Goal: Information Seeking & Learning: Learn about a topic

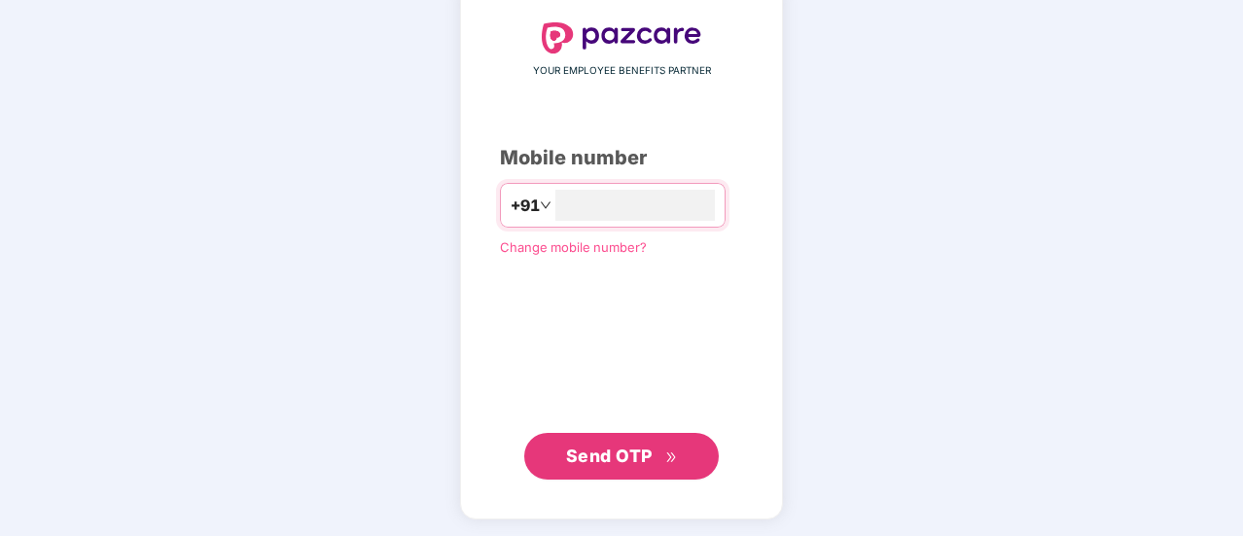
scroll to position [105, 0]
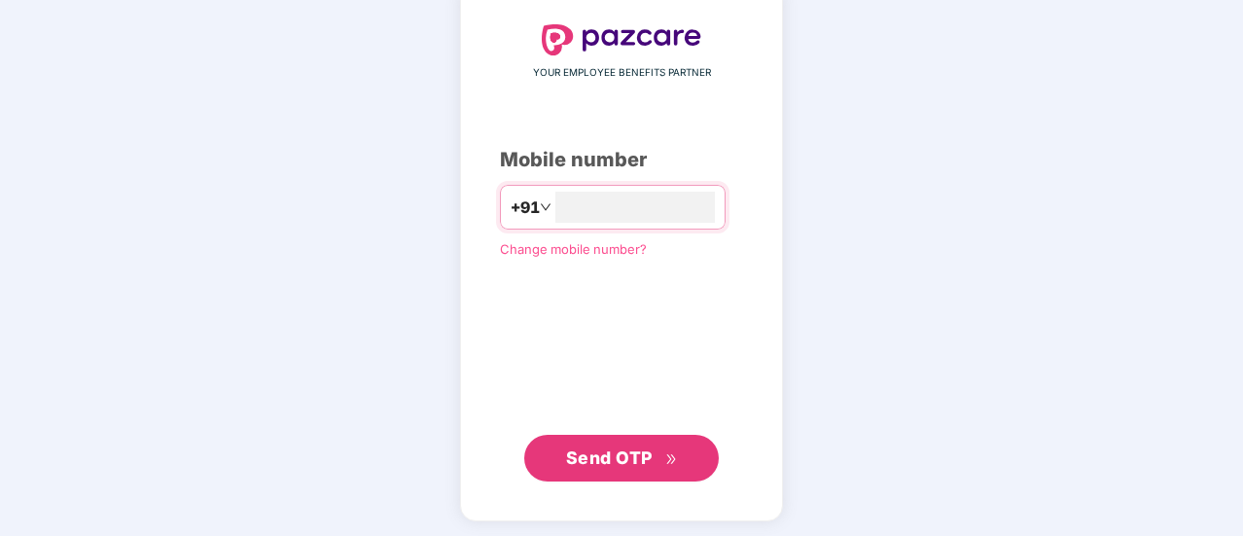
type input "**********"
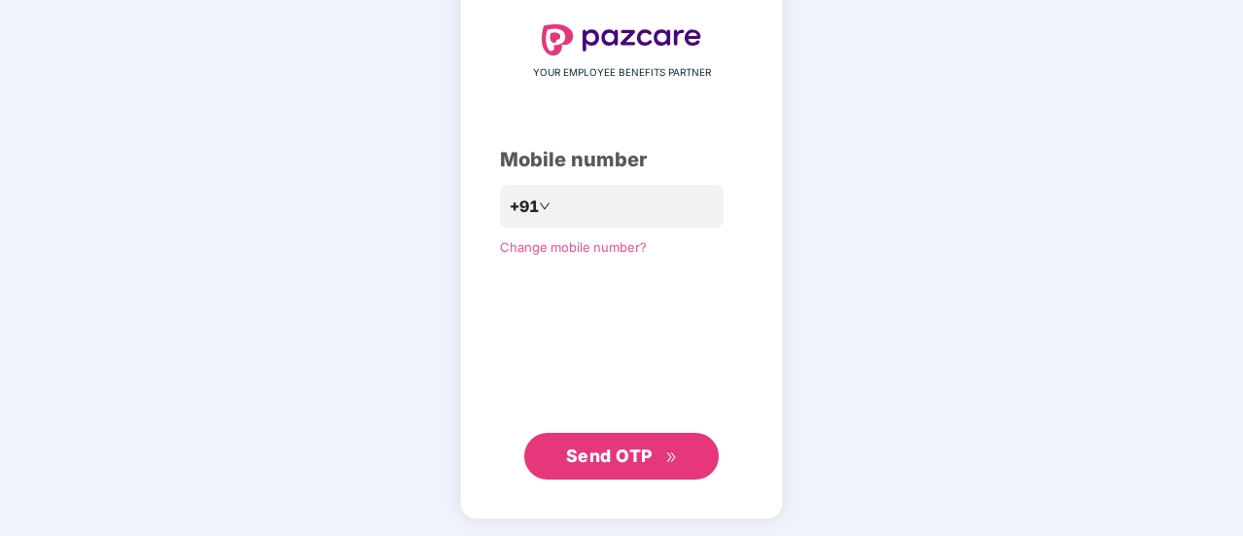
click at [626, 443] on span "Send OTP" at bounding box center [622, 456] width 112 height 27
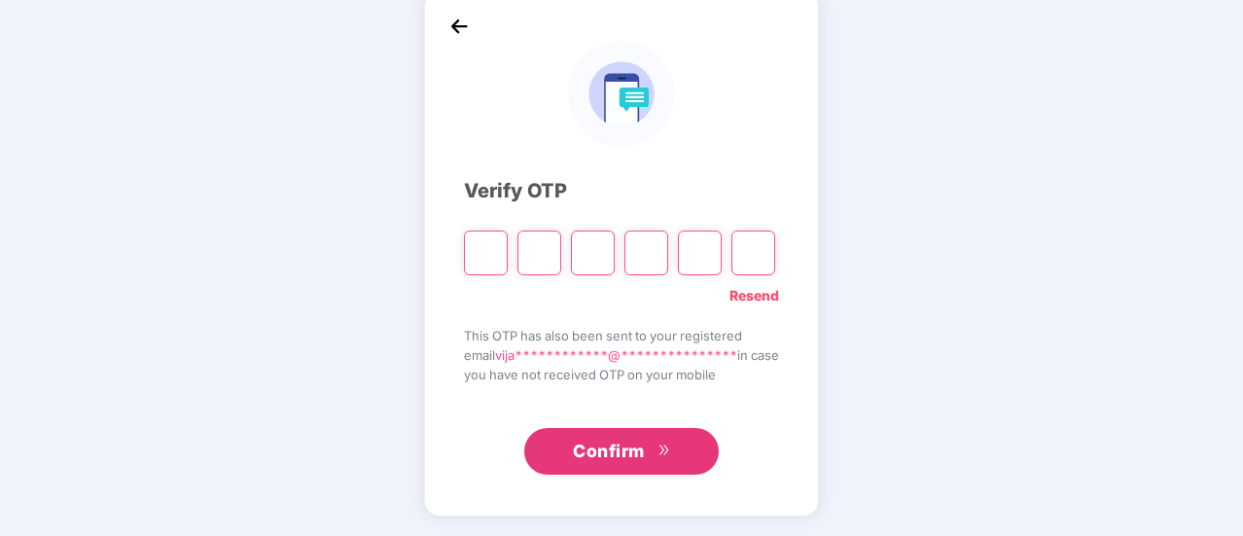
scroll to position [97, 0]
type input "*"
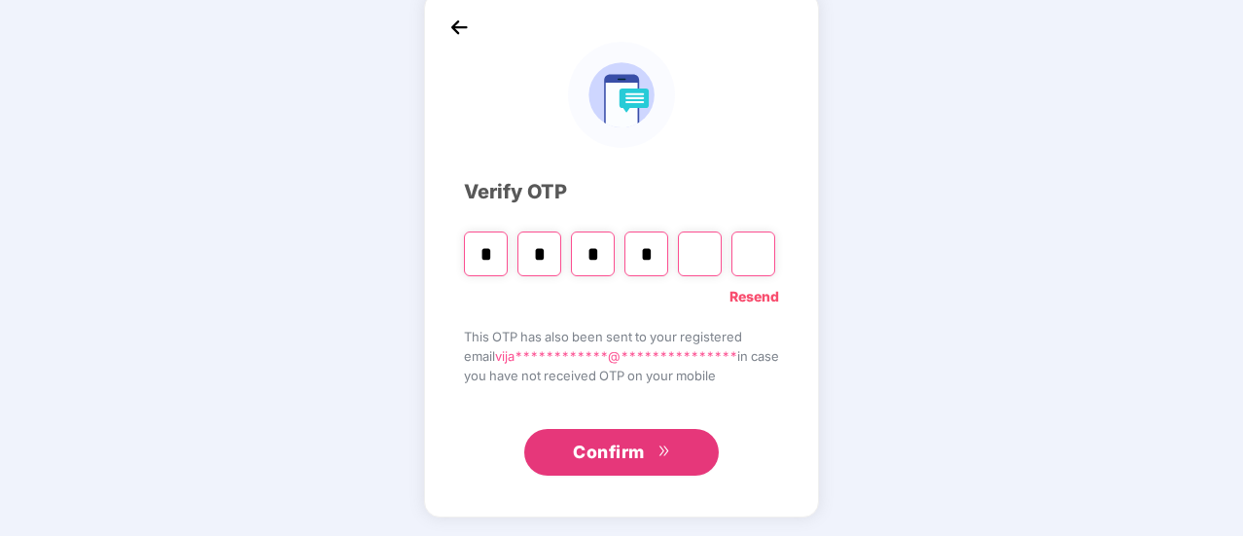
type input "*"
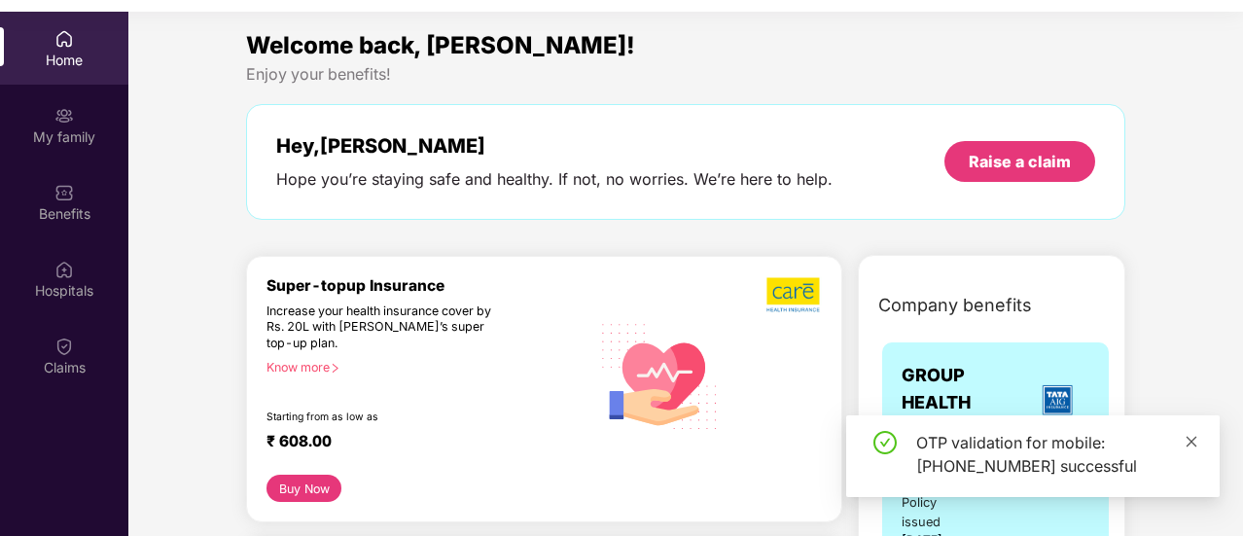
click at [1191, 440] on icon "close" at bounding box center [1192, 442] width 14 height 14
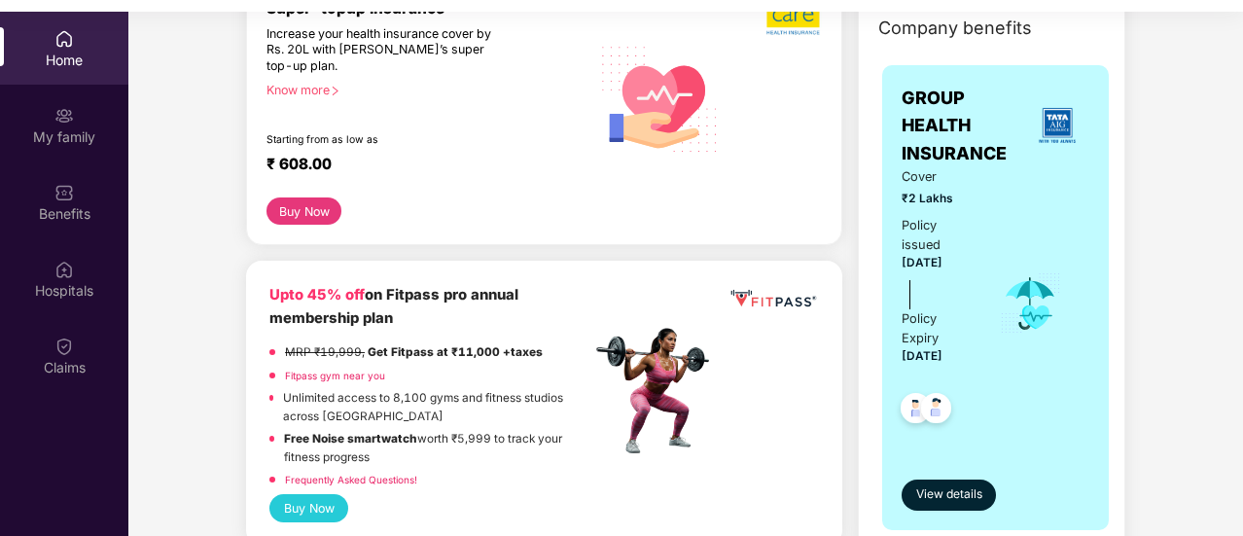
scroll to position [278, 0]
click at [947, 484] on span "View details" at bounding box center [949, 493] width 66 height 18
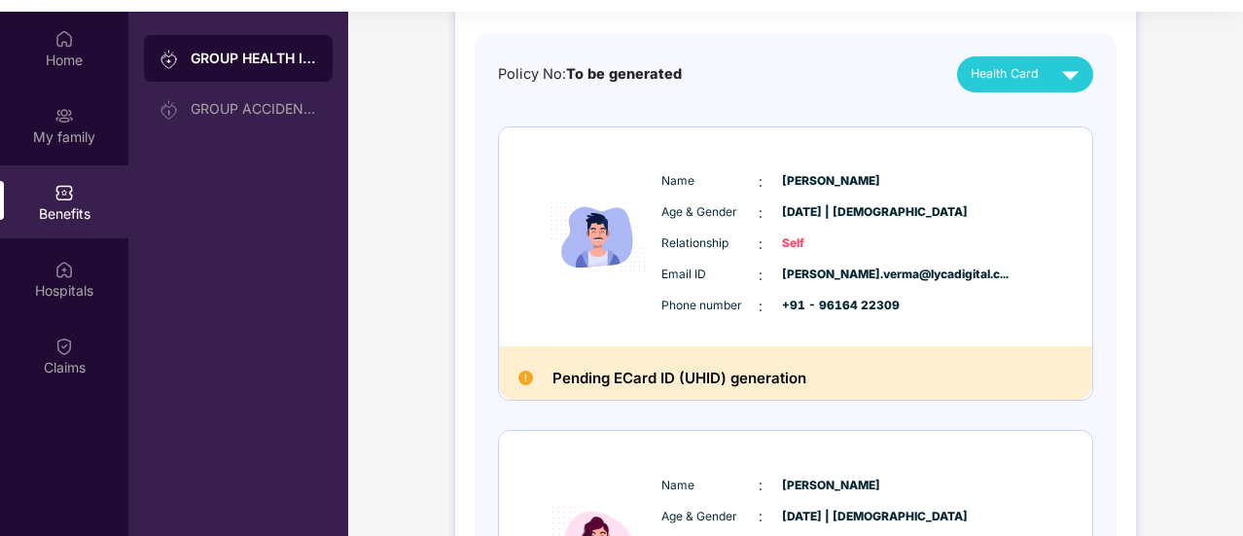
scroll to position [168, 0]
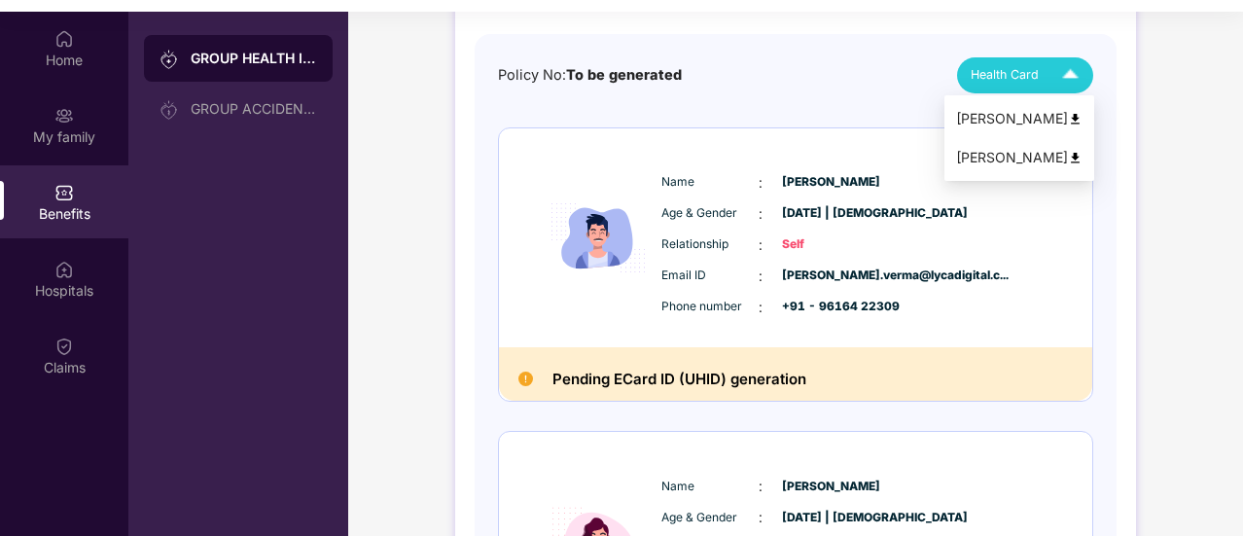
click at [1020, 79] on span "Health Card" at bounding box center [1005, 74] width 68 height 19
click at [1066, 306] on div "Name : [PERSON_NAME] Age & Gender : [DATE] | [DEMOGRAPHIC_DATA] Relationship : …" at bounding box center [795, 237] width 593 height 219
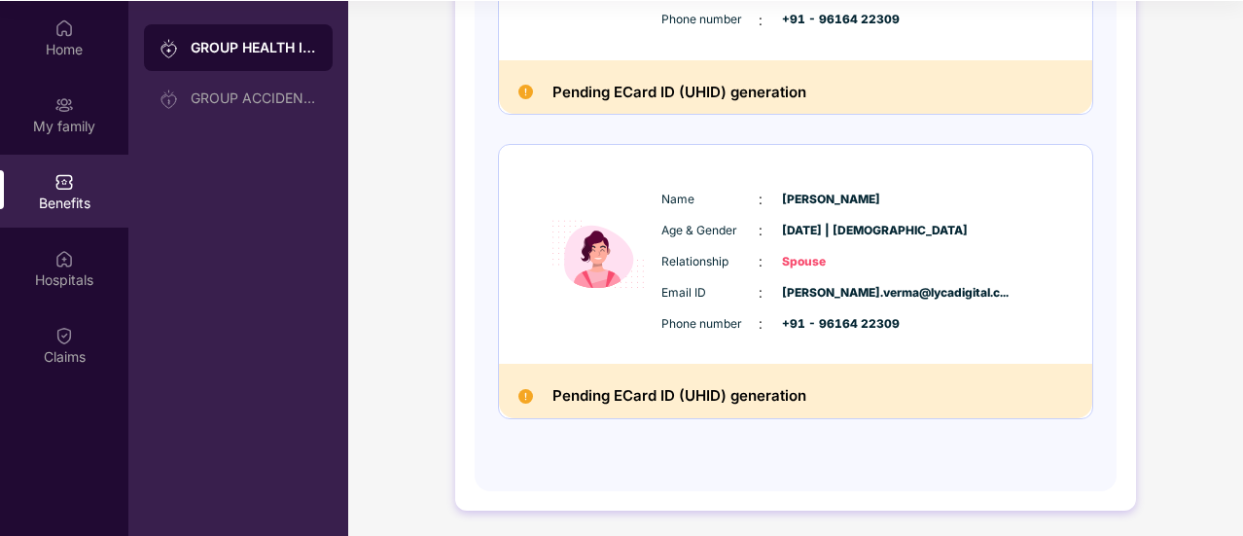
scroll to position [0, 0]
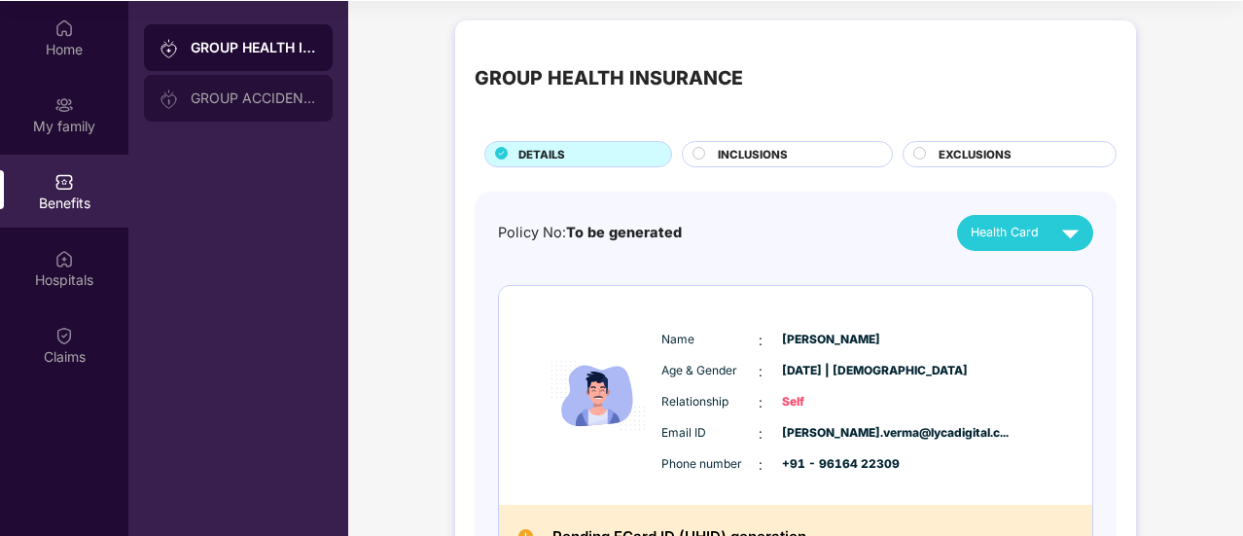
click at [261, 97] on div "GROUP ACCIDENTAL INSURANCE" at bounding box center [254, 98] width 126 height 16
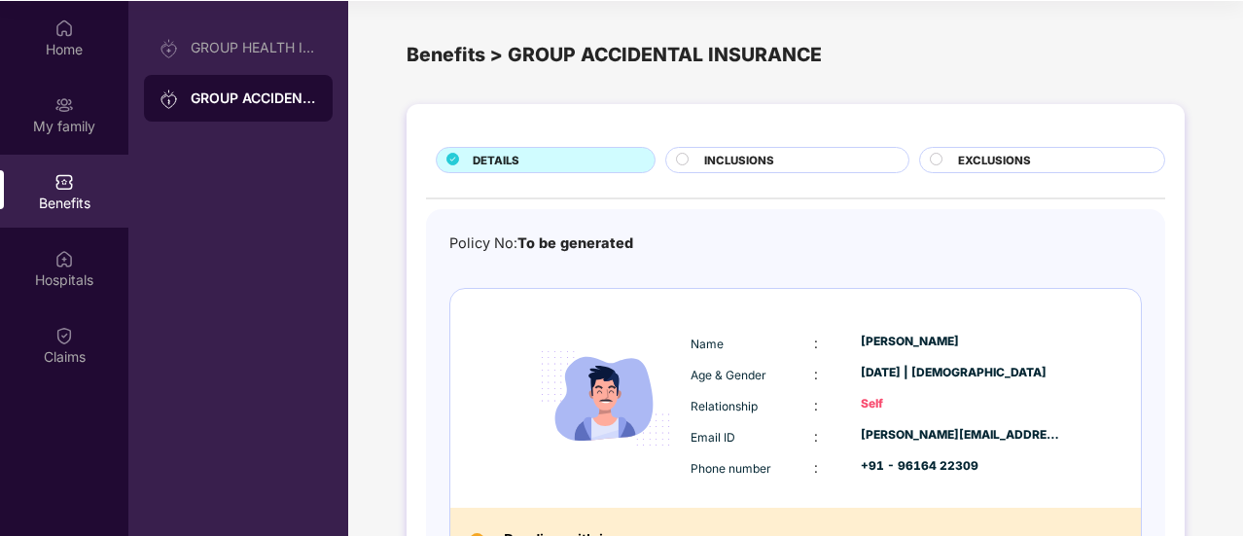
click at [684, 157] on circle at bounding box center [683, 159] width 12 height 12
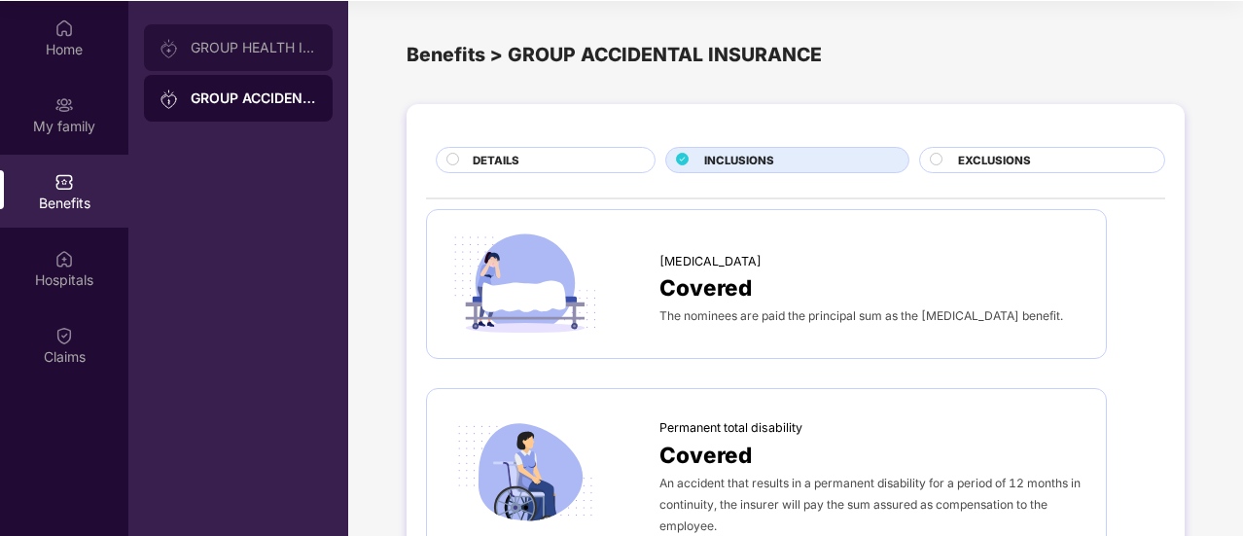
click at [232, 54] on div "GROUP HEALTH INSURANCE" at bounding box center [254, 48] width 126 height 16
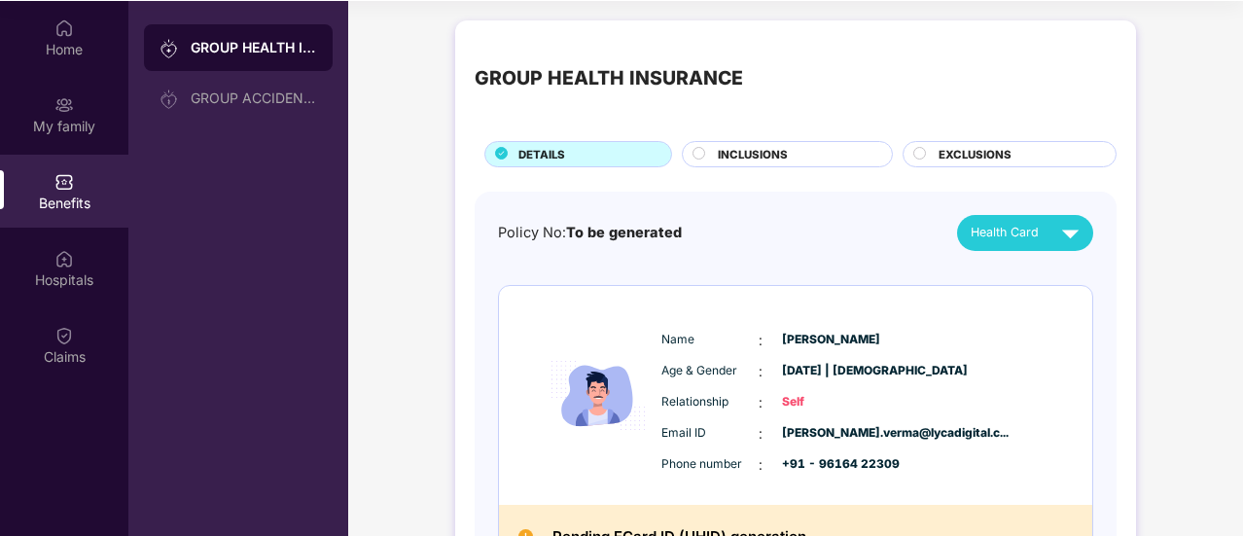
click at [747, 155] on span "INCLUSIONS" at bounding box center [753, 155] width 70 height 18
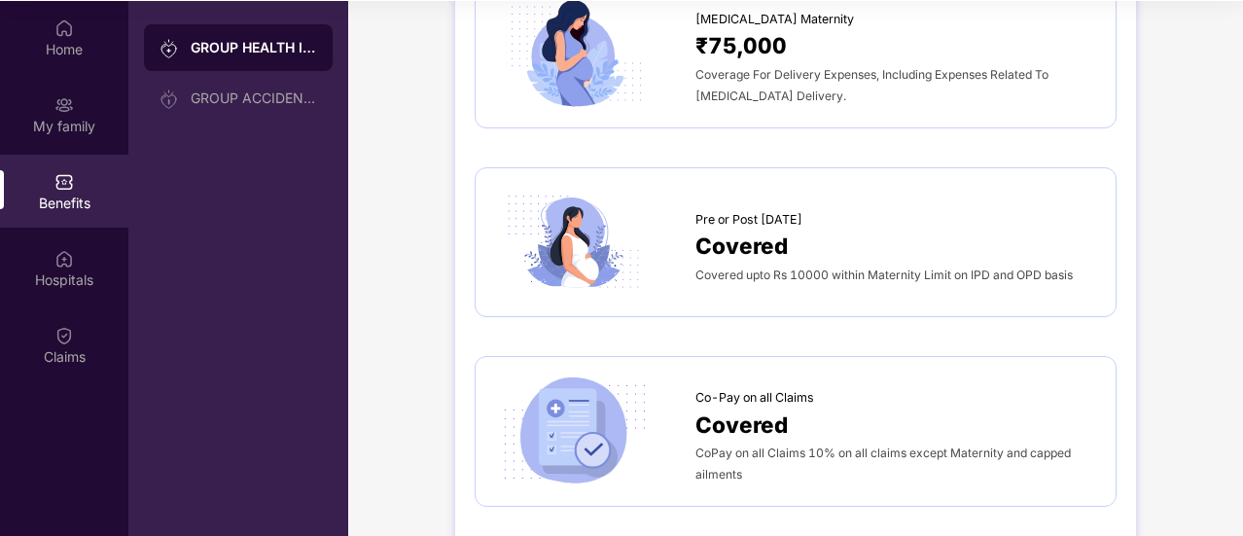
scroll to position [2177, 0]
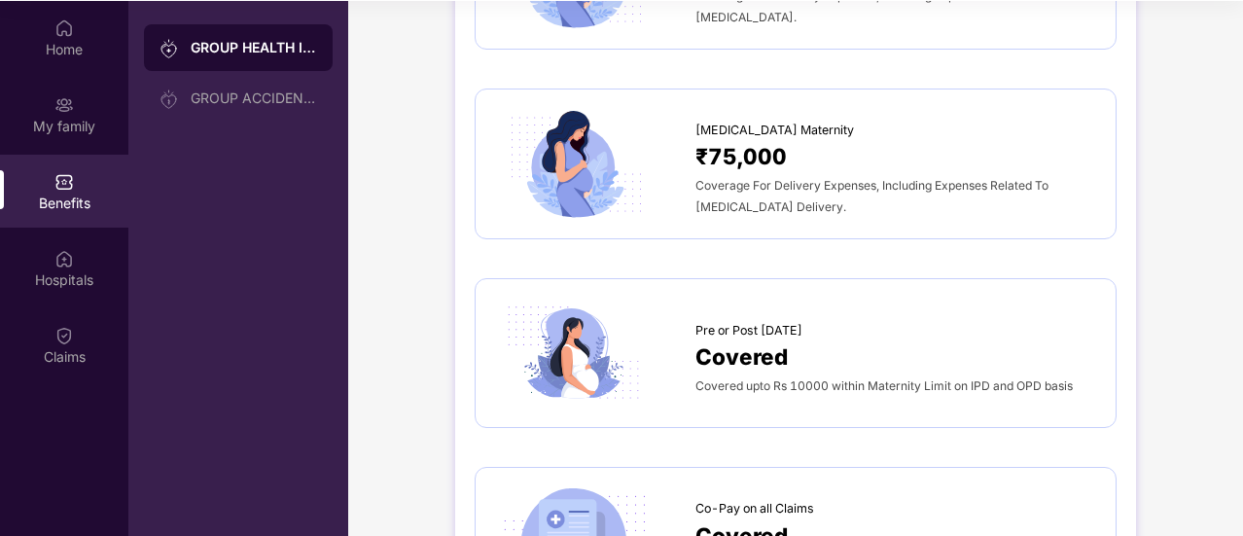
click at [770, 340] on span "Covered" at bounding box center [742, 357] width 92 height 34
click at [577, 337] on img at bounding box center [574, 354] width 158 height 110
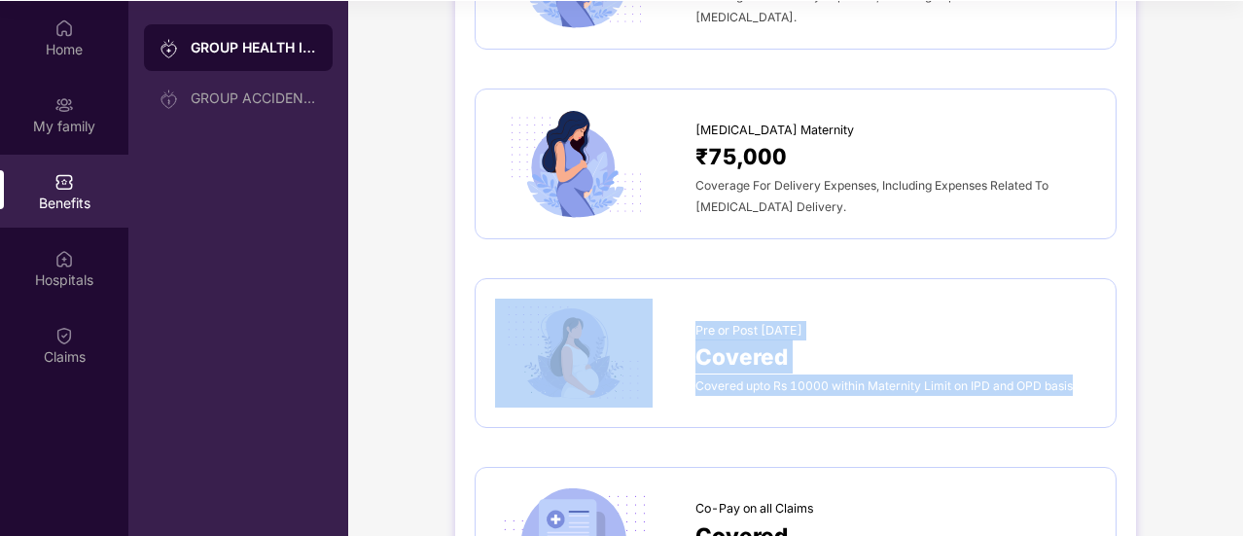
drag, startPoint x: 691, startPoint y: 291, endPoint x: 1078, endPoint y: 368, distance: 394.7
click at [1078, 368] on div "Pre or Post [DATE] Covered Covered upto Rs 10000 within Maternity Limit on IPD …" at bounding box center [795, 354] width 601 height 110
copy div "Pre or Post [DATE] Covered Covered upto Rs 10000 within Maternity Limit on IPD …"
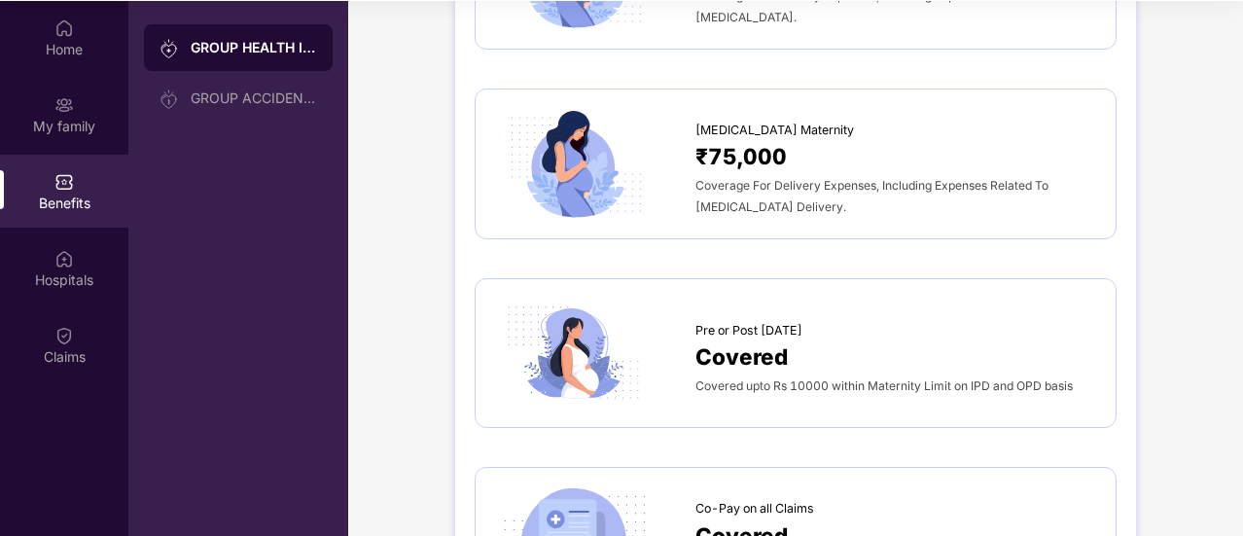
click at [284, 262] on div "GROUP HEALTH INSURANCE GROUP ACCIDENTAL INSURANCE" at bounding box center [238, 269] width 220 height 536
click at [61, 268] on div "Hospitals" at bounding box center [64, 268] width 128 height 73
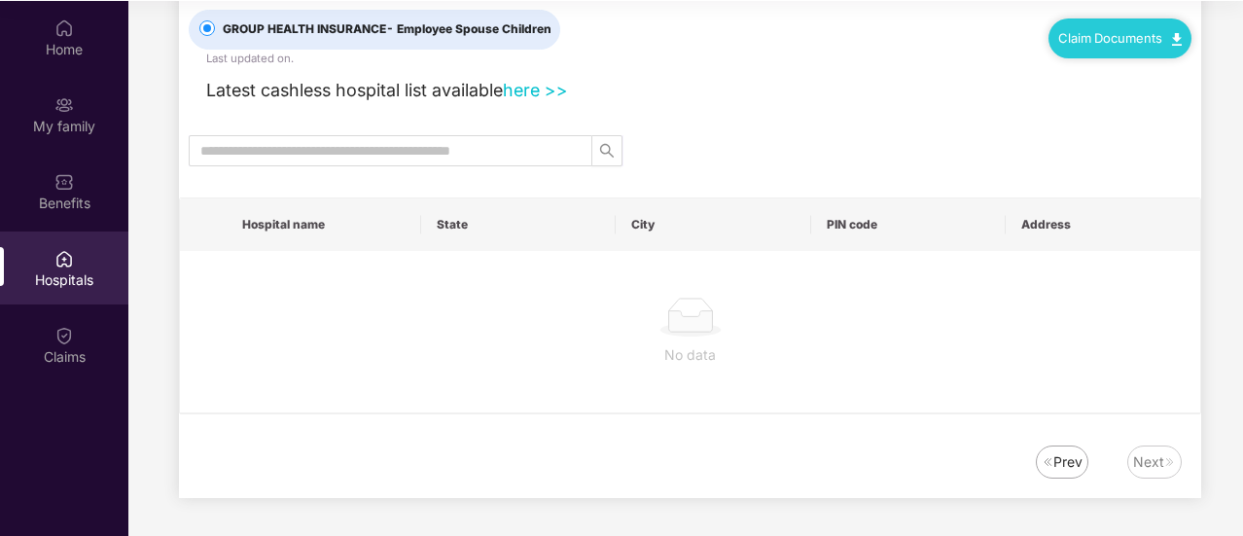
scroll to position [0, 0]
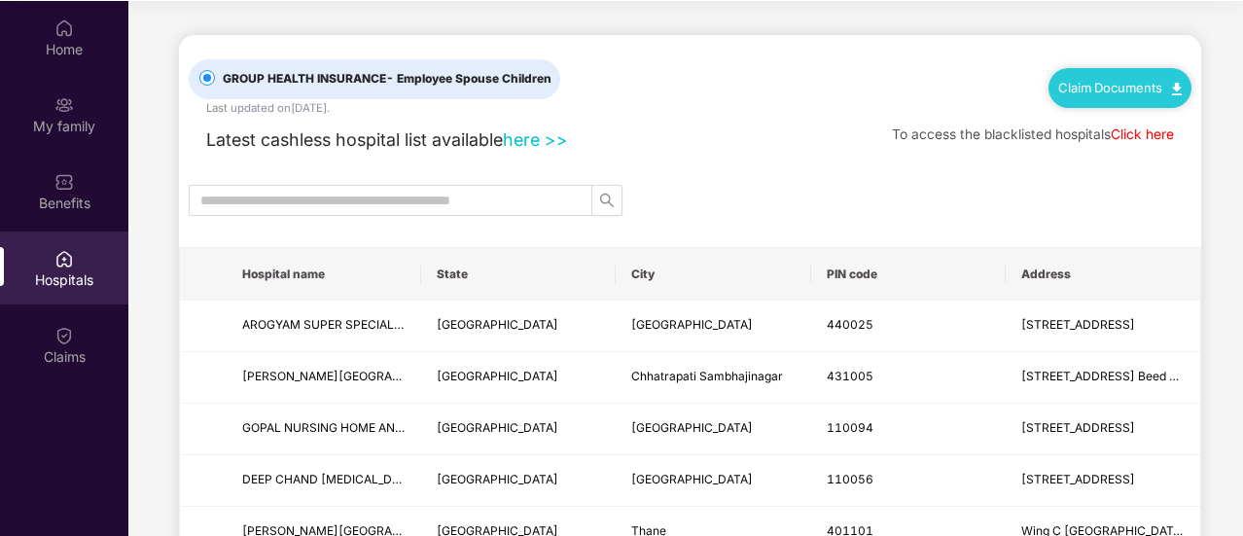
click at [530, 137] on link "here >>" at bounding box center [535, 139] width 65 height 20
click at [1135, 136] on link "Click here" at bounding box center [1142, 134] width 63 height 16
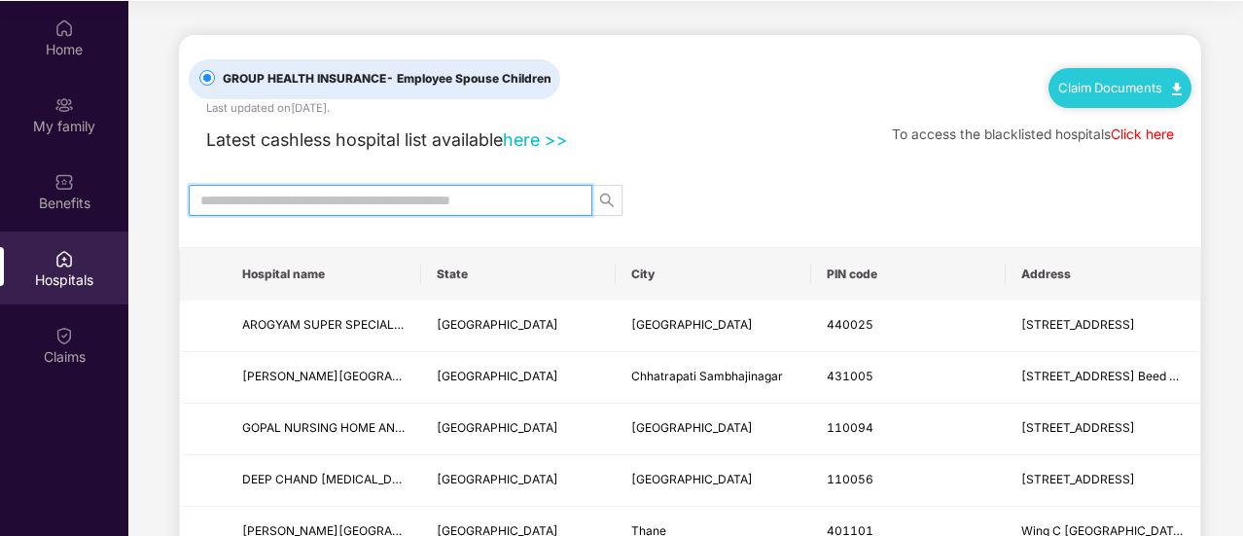
click at [549, 196] on input "text" at bounding box center [382, 200] width 365 height 21
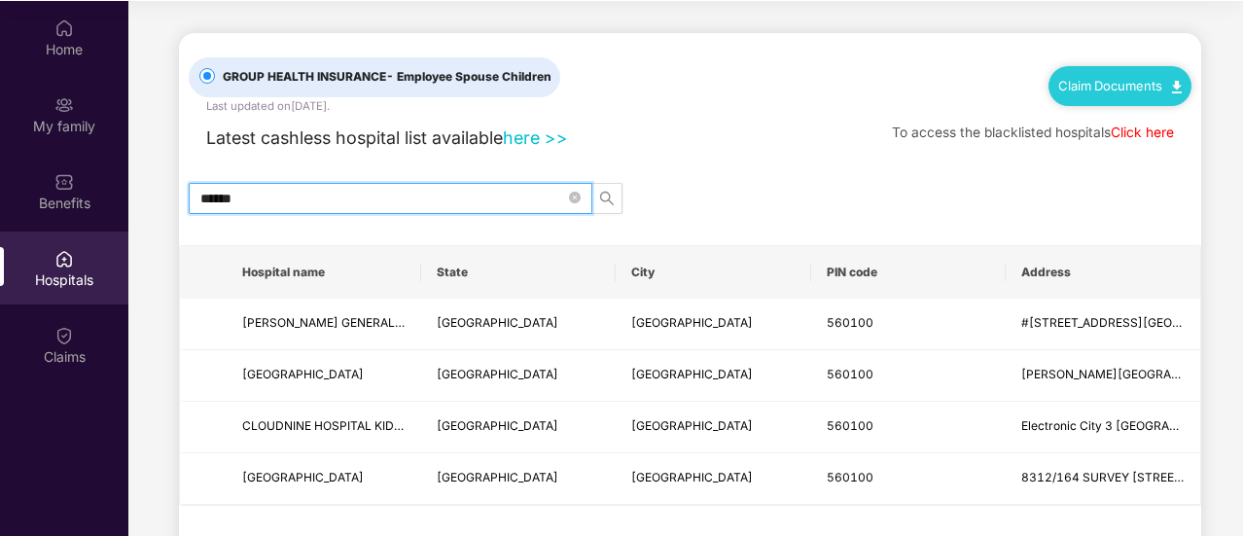
scroll to position [3, 0]
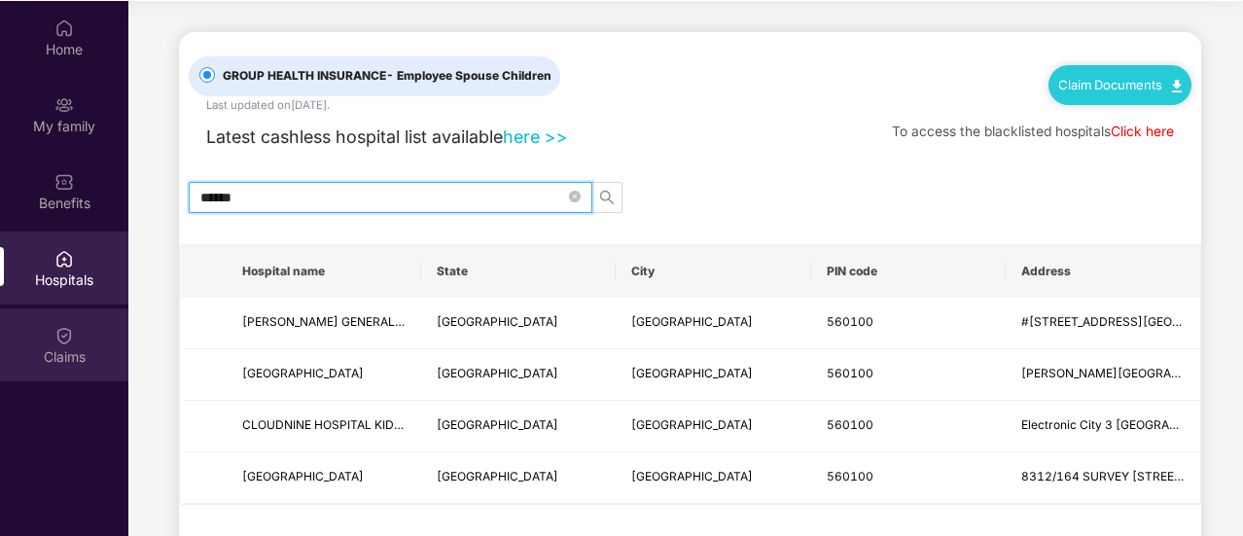
type input "******"
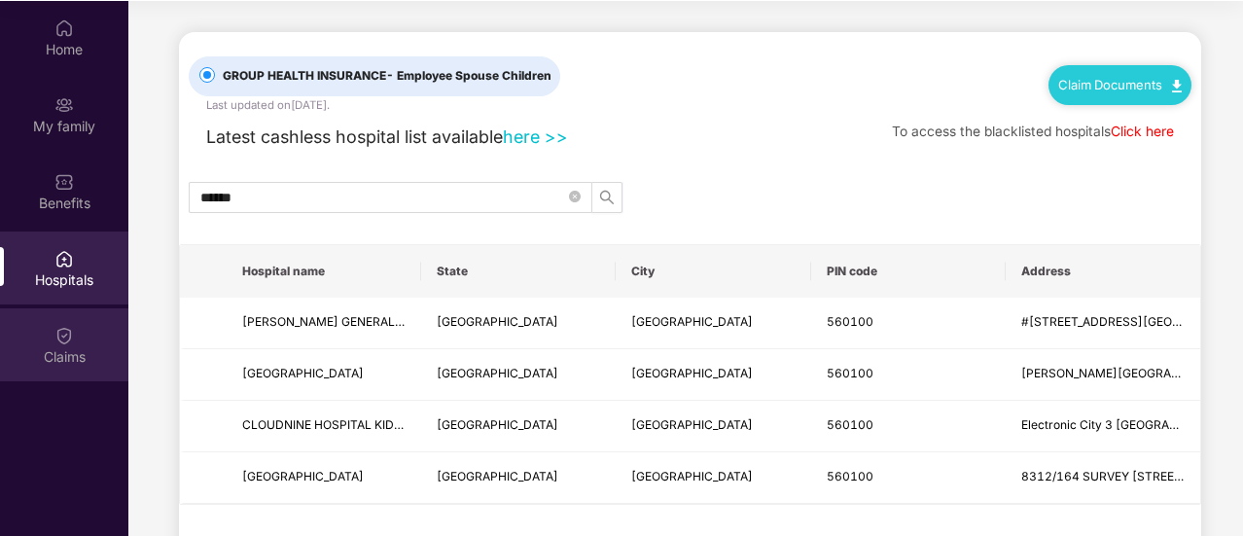
click at [84, 342] on div "Claims" at bounding box center [64, 344] width 128 height 73
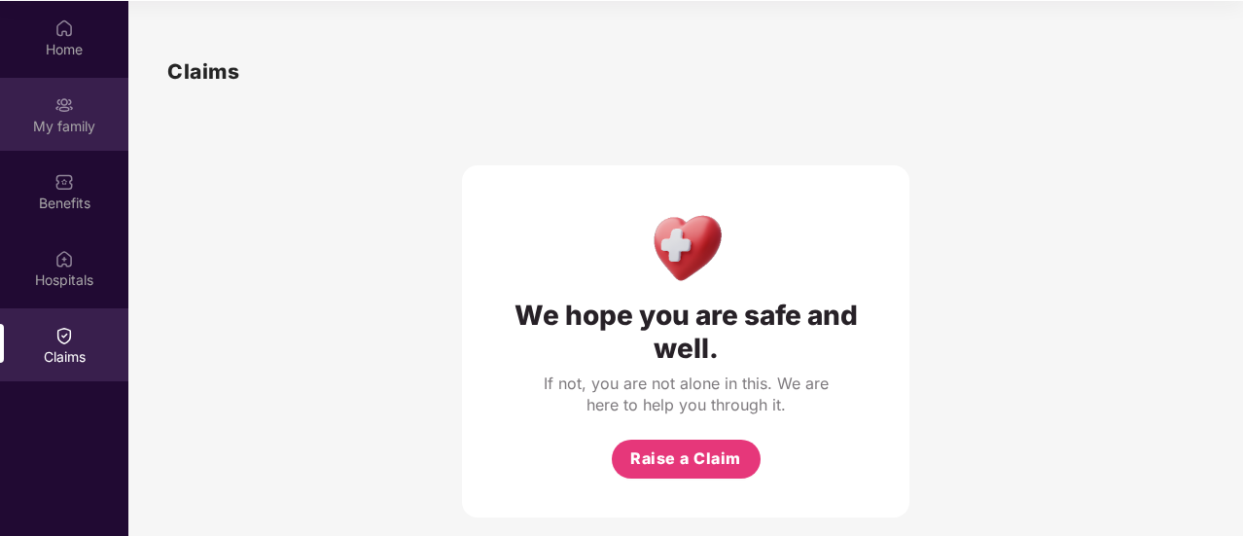
click at [72, 114] on div "My family" at bounding box center [64, 114] width 128 height 73
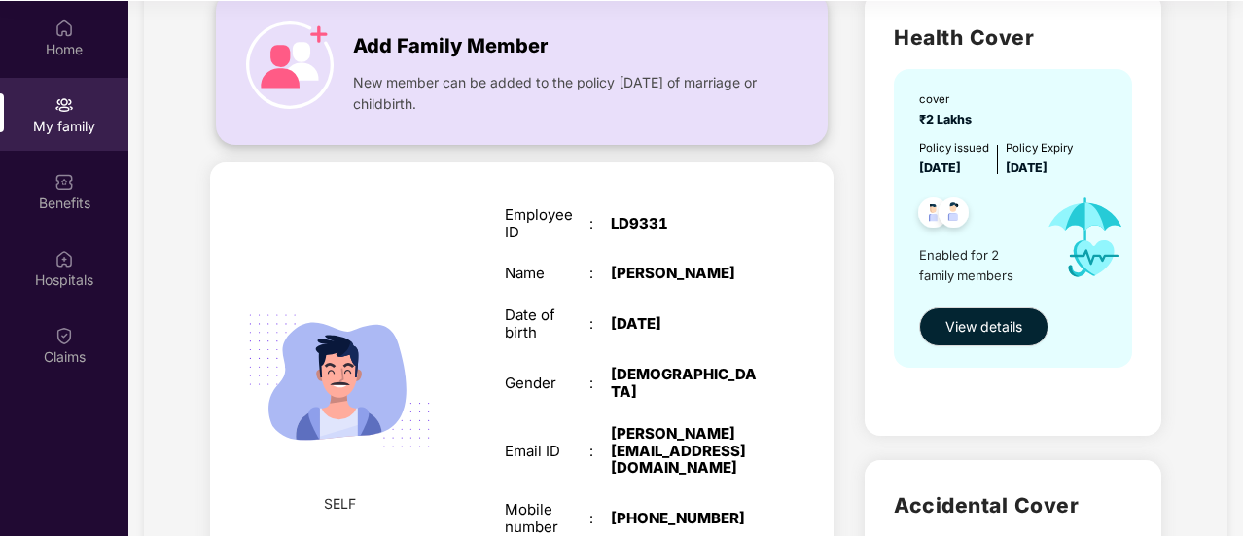
scroll to position [149, 0]
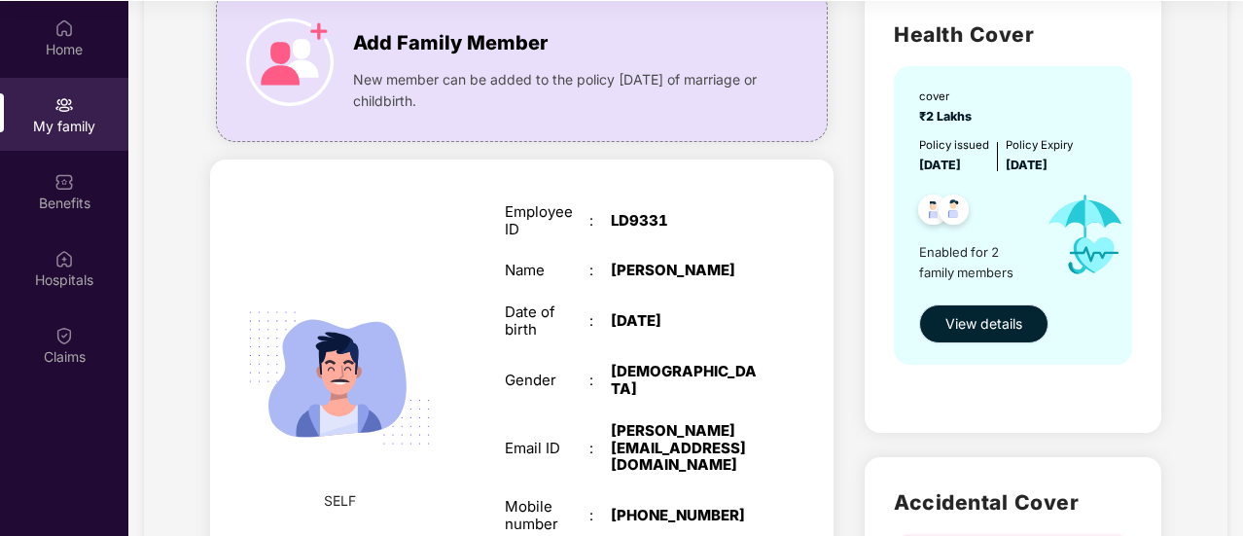
click at [990, 326] on span "View details" at bounding box center [984, 323] width 77 height 21
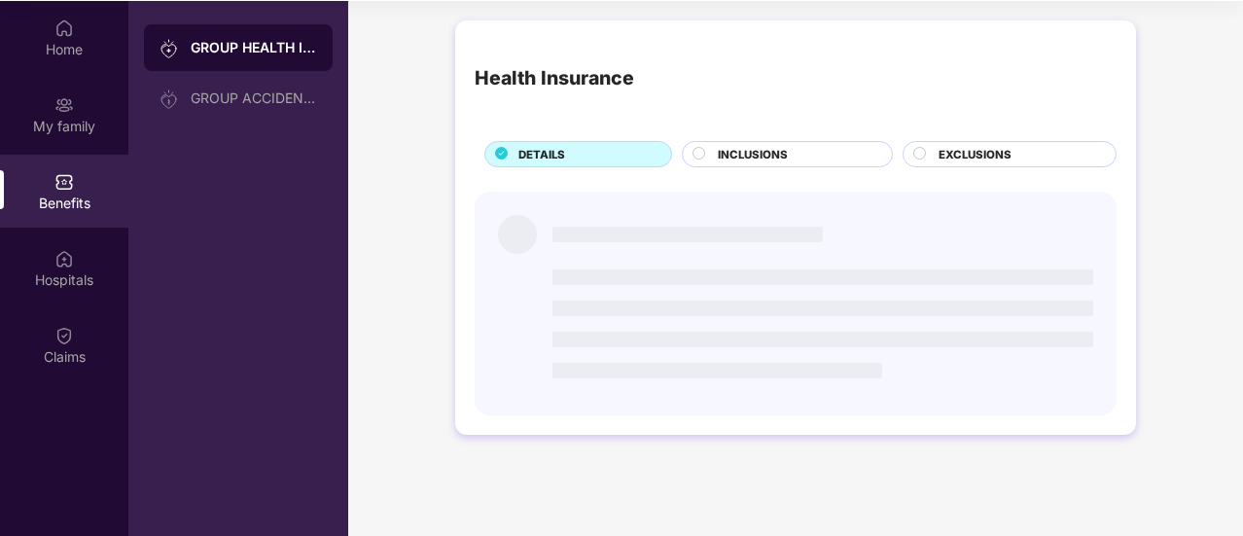
scroll to position [0, 0]
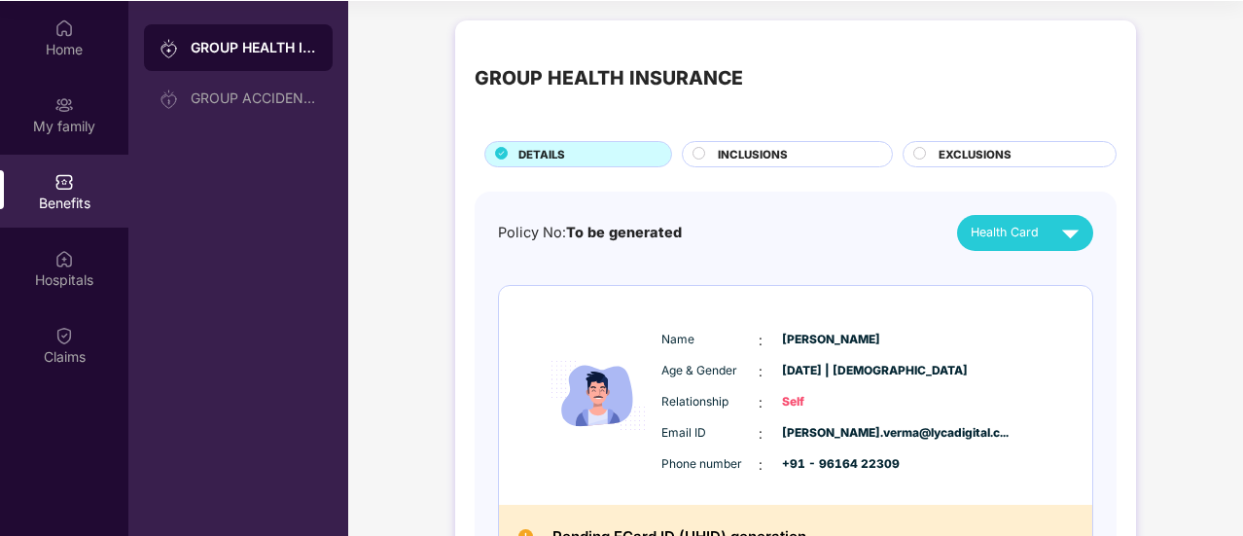
click at [595, 400] on img at bounding box center [598, 395] width 117 height 161
click at [933, 153] on div "EXCLUSIONS" at bounding box center [1017, 155] width 177 height 20
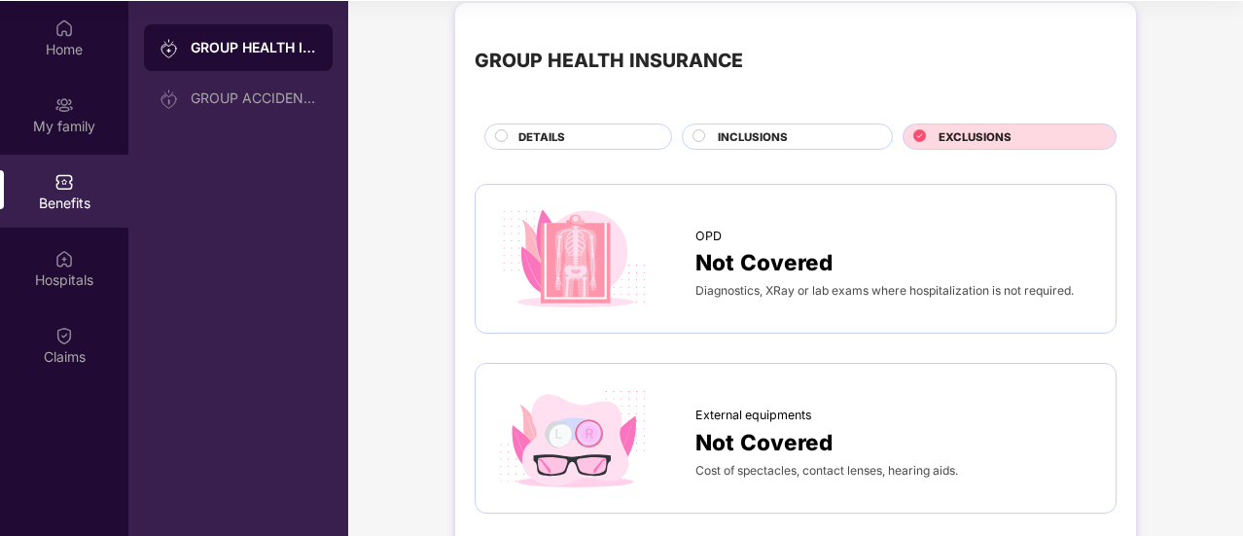
scroll to position [18, 0]
click at [761, 262] on span "Not Covered" at bounding box center [764, 262] width 137 height 34
click at [735, 136] on span "INCLUSIONS" at bounding box center [753, 137] width 70 height 18
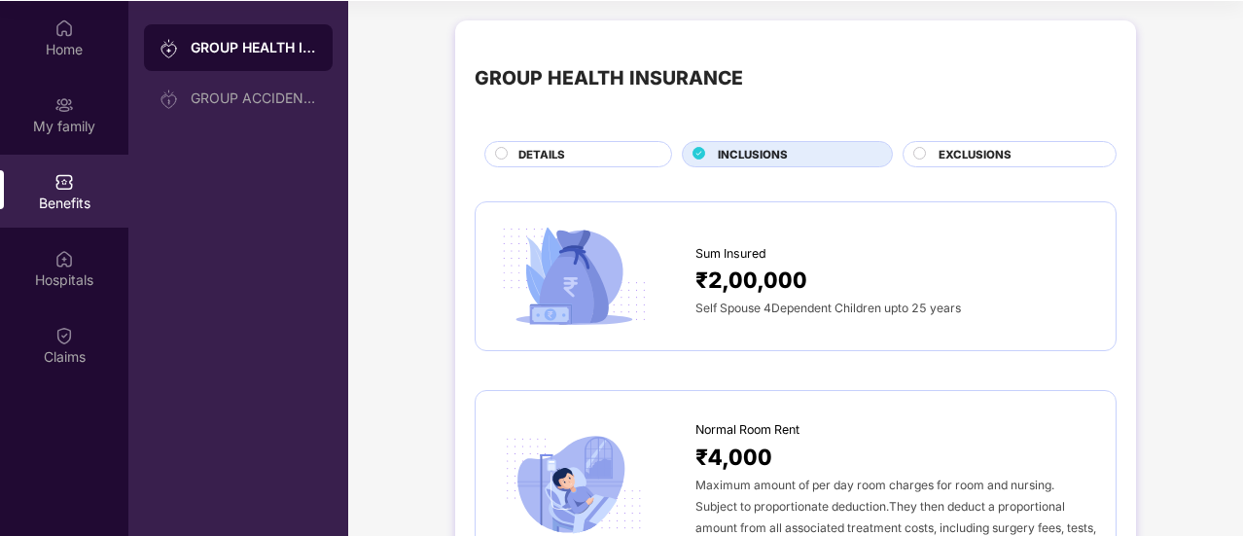
scroll to position [0, 0]
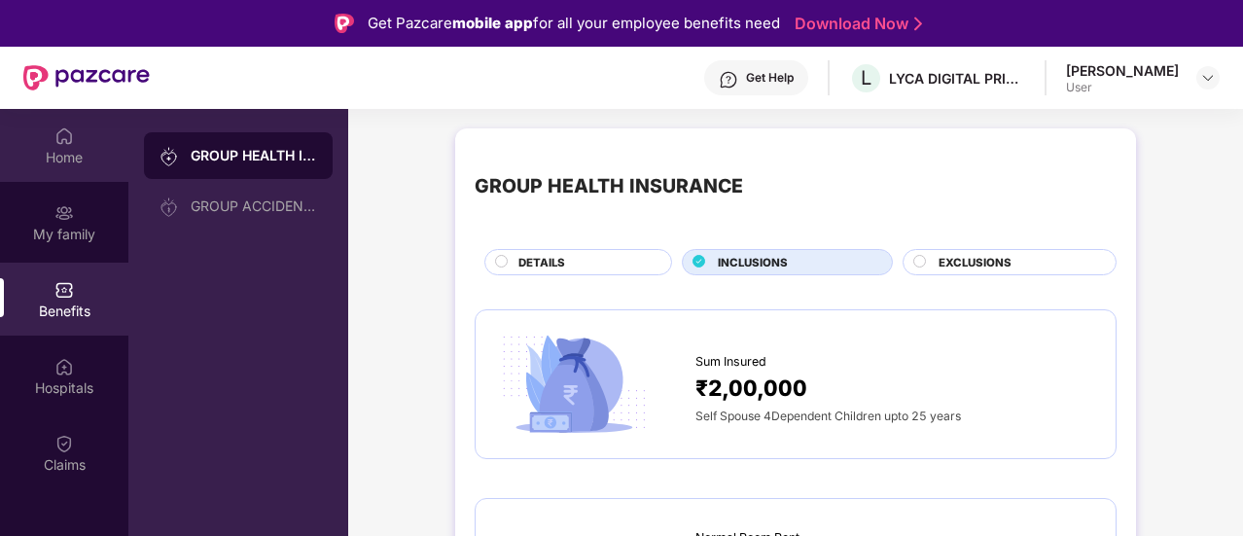
click at [67, 150] on div "Home" at bounding box center [64, 157] width 128 height 19
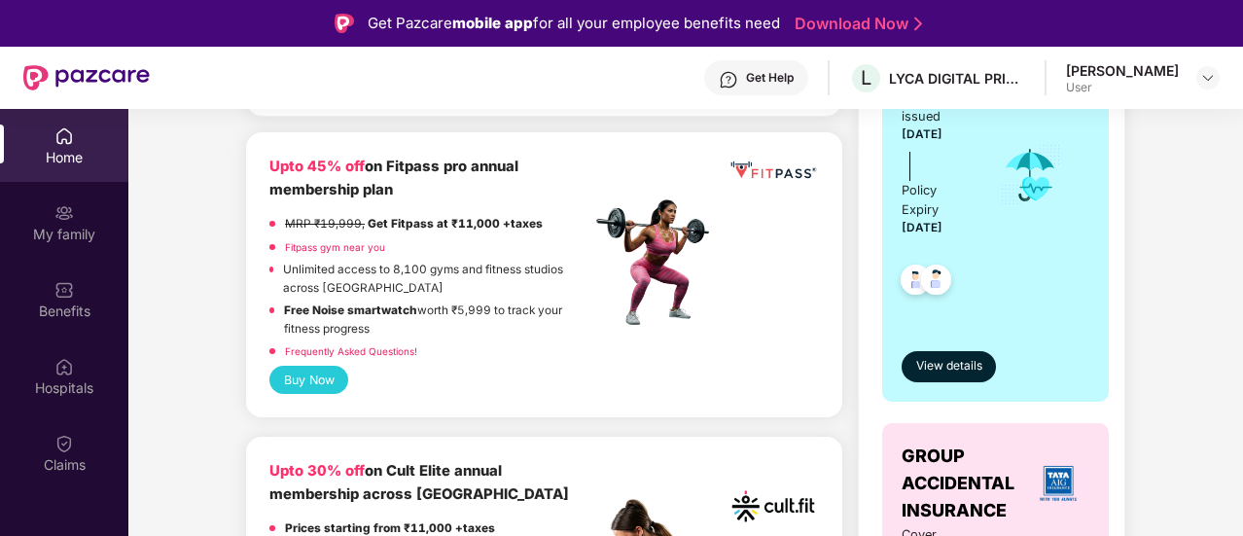
scroll to position [505, 0]
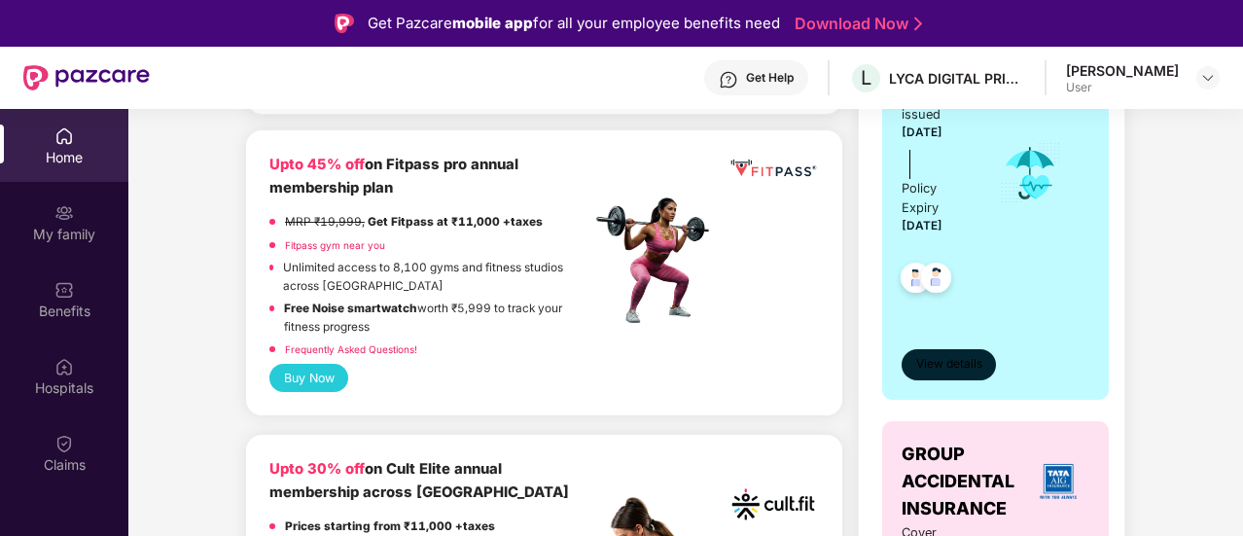
click at [936, 355] on span "View details" at bounding box center [949, 364] width 66 height 18
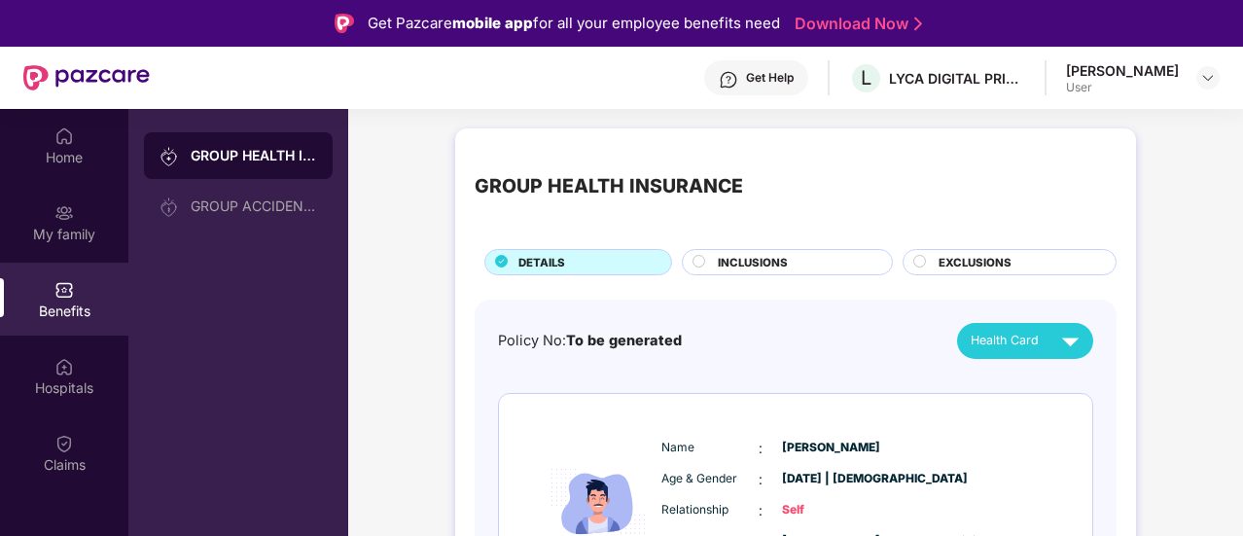
click at [256, 164] on div "GROUP HEALTH INSURANCE" at bounding box center [254, 155] width 126 height 19
click at [247, 199] on div "GROUP ACCIDENTAL INSURANCE" at bounding box center [254, 206] width 126 height 16
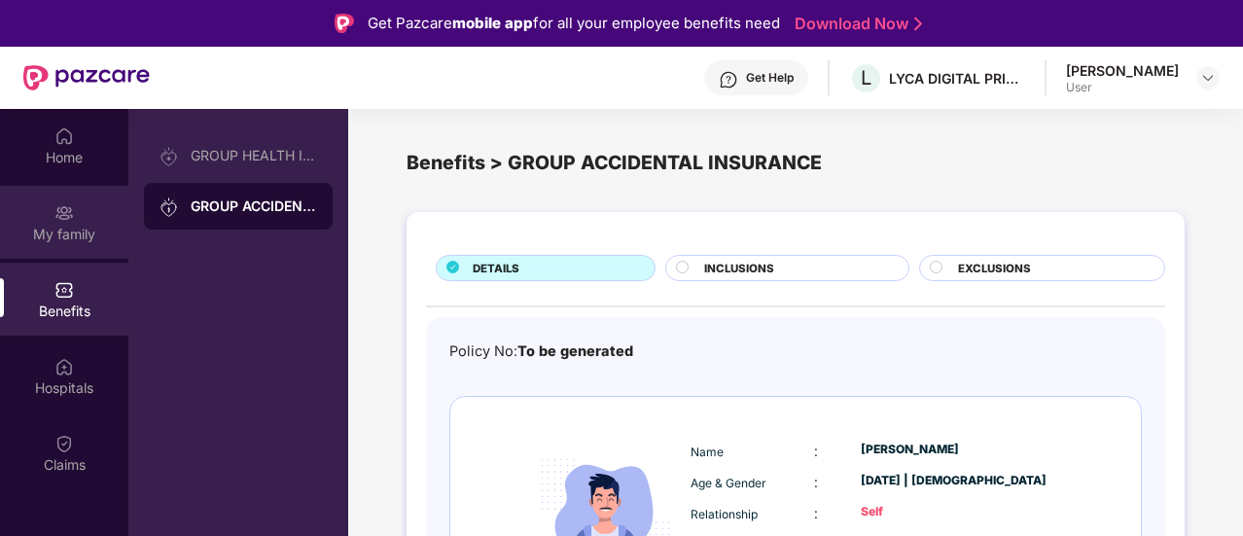
click at [58, 225] on div "My family" at bounding box center [64, 234] width 128 height 19
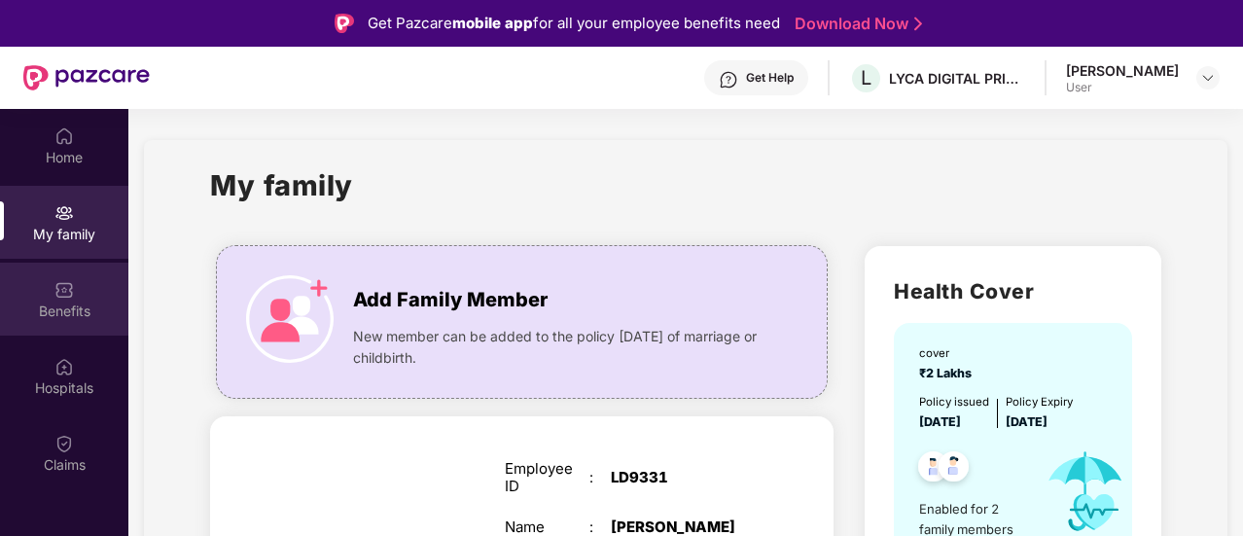
click at [58, 303] on div "Benefits" at bounding box center [64, 311] width 128 height 19
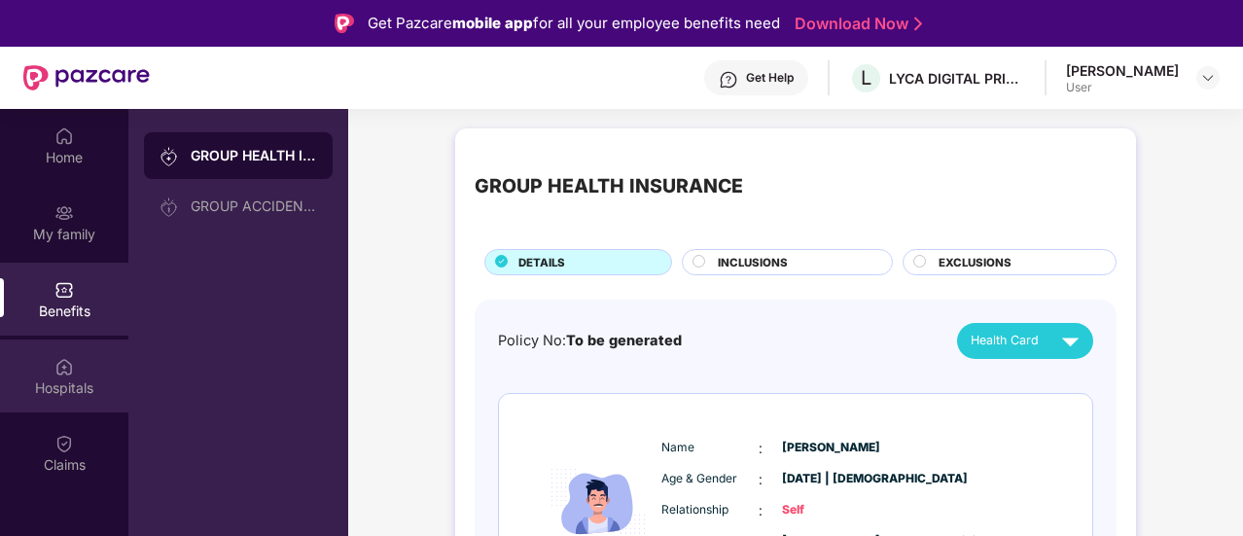
click at [62, 374] on img at bounding box center [63, 366] width 19 height 19
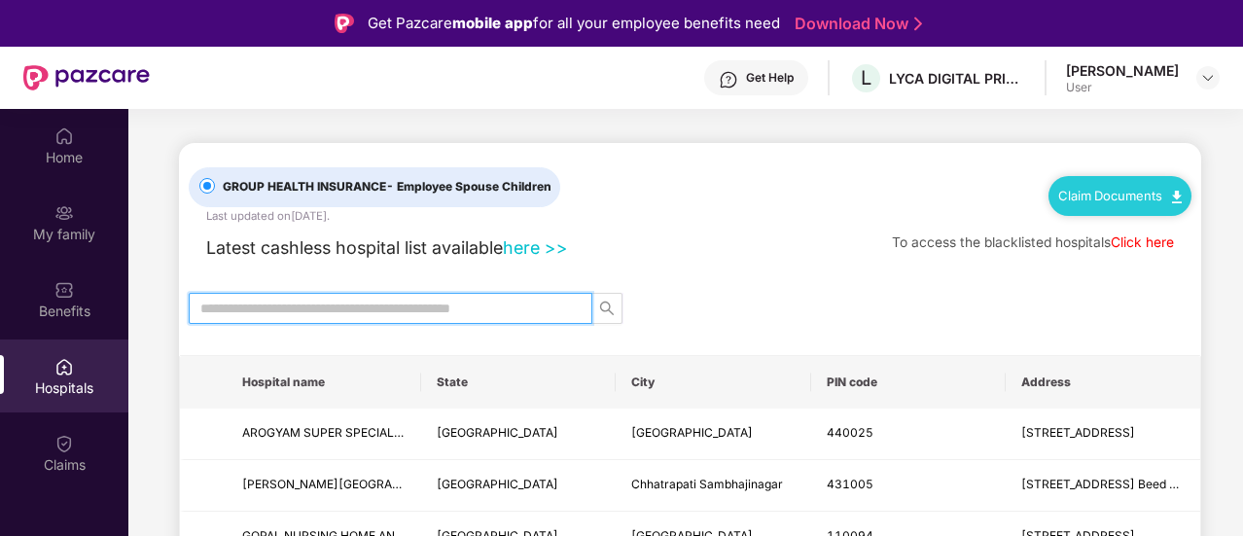
click at [480, 308] on input "text" at bounding box center [382, 308] width 365 height 21
type input "********"
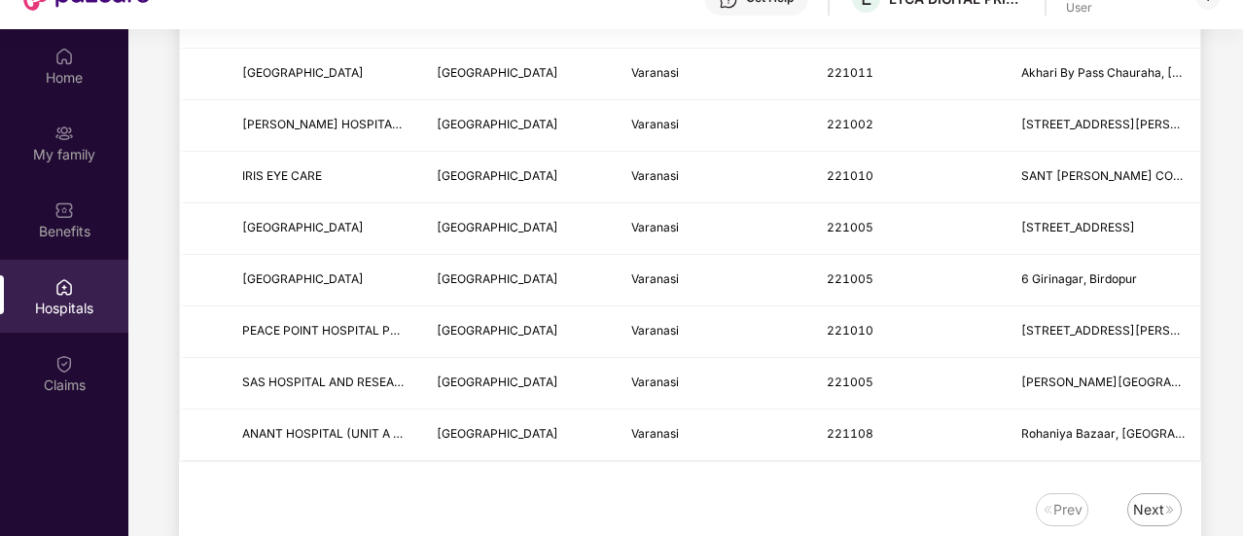
scroll to position [80, 0]
click at [1162, 499] on div "Next" at bounding box center [1148, 509] width 31 height 21
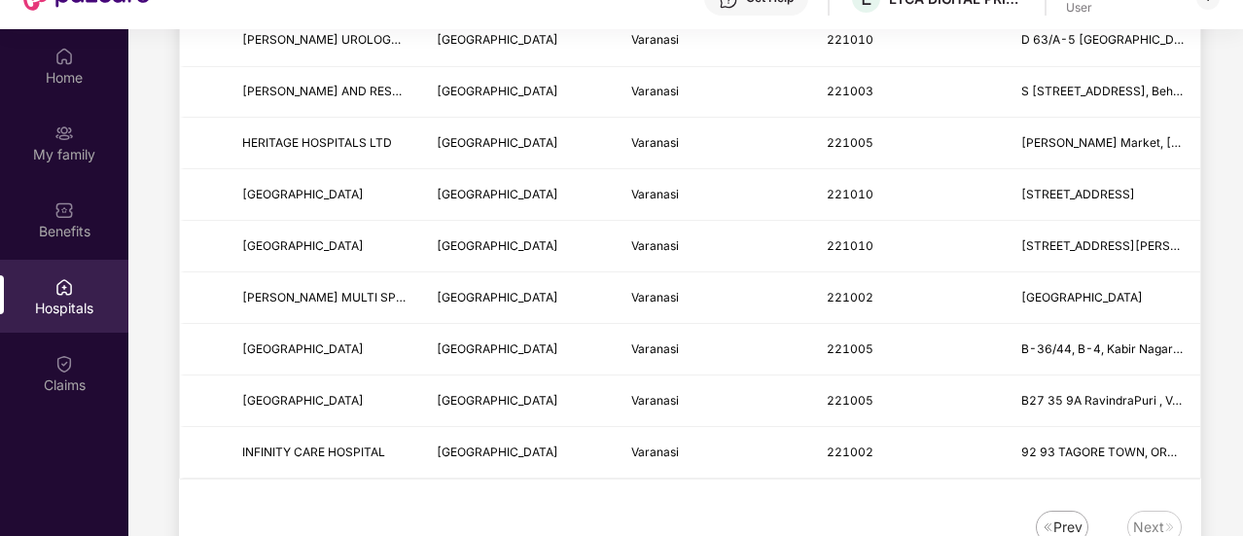
scroll to position [703, 0]
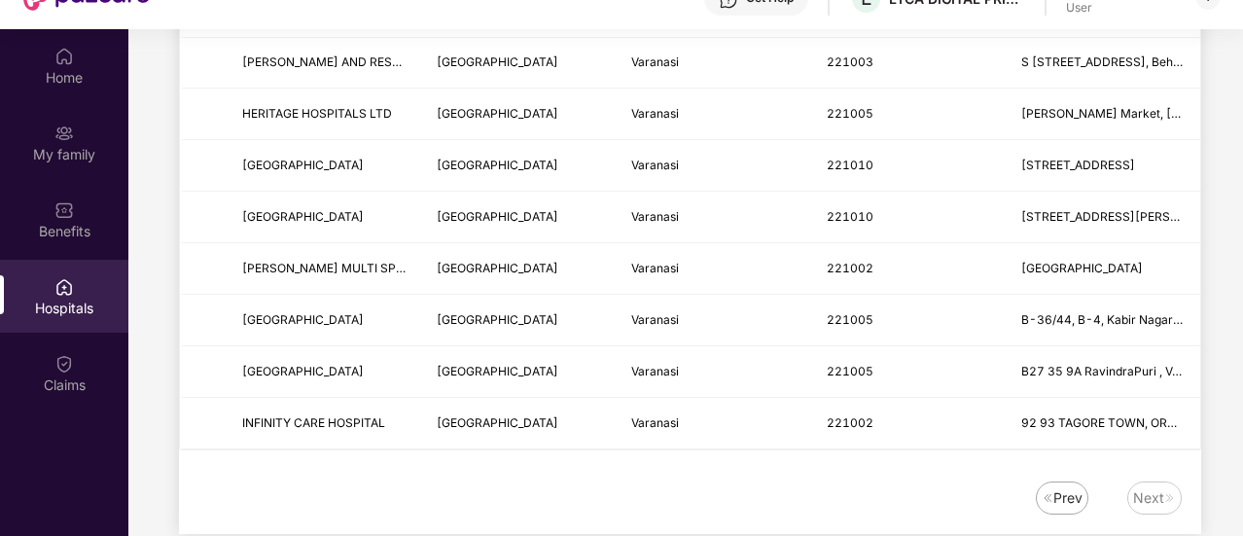
click at [1047, 483] on div "Prev" at bounding box center [1062, 498] width 53 height 33
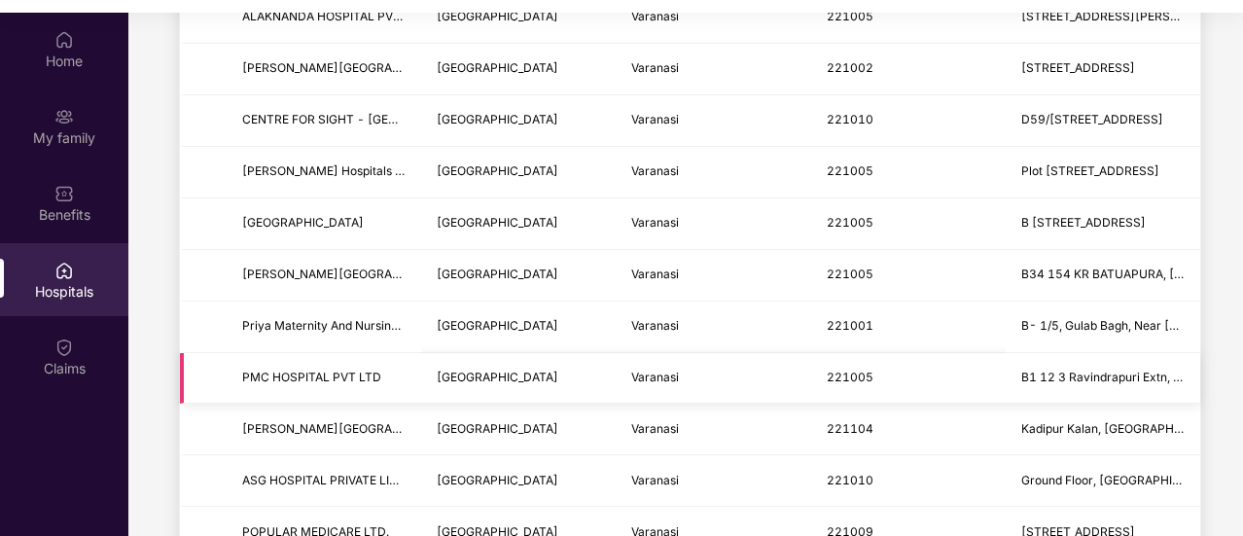
scroll to position [0, 0]
